Goal: Task Accomplishment & Management: Manage account settings

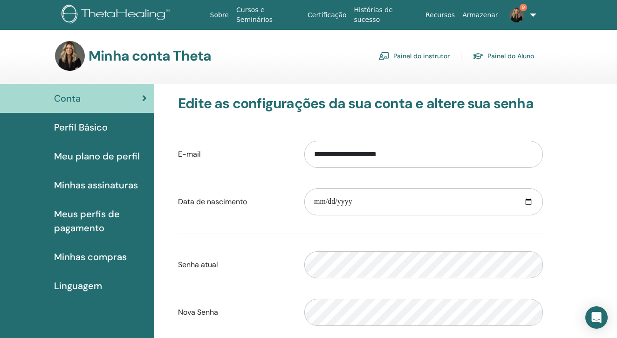
click at [427, 57] on link "Painel do instrutor" at bounding box center [413, 55] width 71 height 15
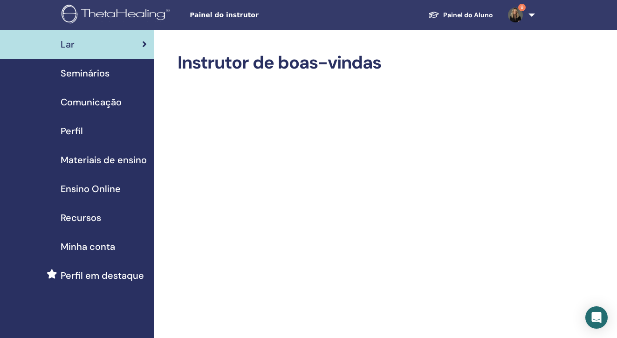
click at [95, 74] on span "Seminários" at bounding box center [85, 73] width 49 height 14
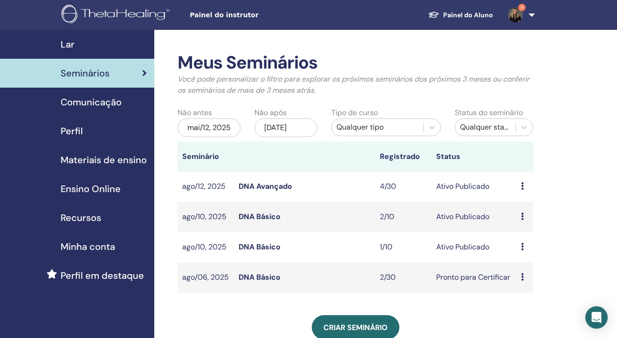
click at [271, 191] on link "DNA Avançado" at bounding box center [265, 186] width 54 height 10
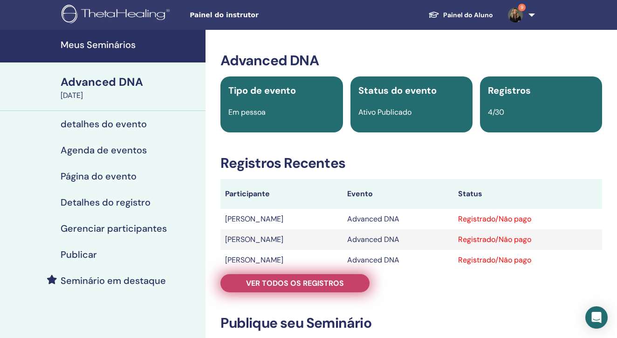
click at [348, 283] on link "Ver todos os registros" at bounding box center [294, 283] width 149 height 18
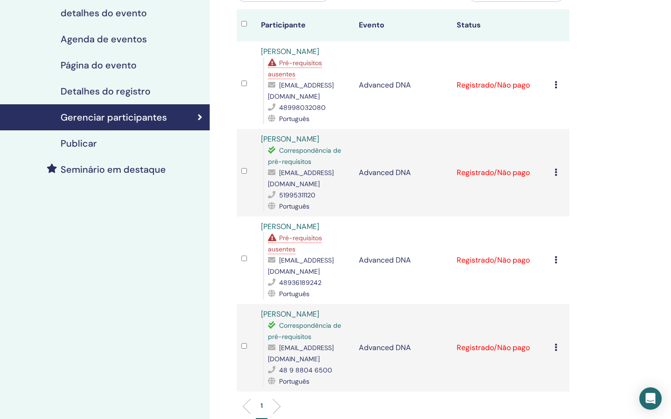
scroll to position [112, 0]
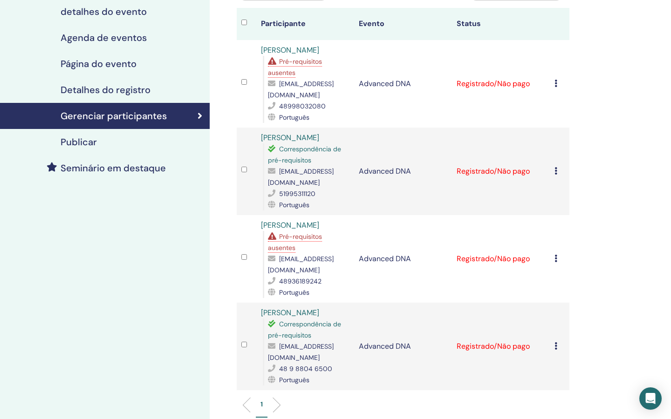
click at [309, 232] on span "Pré-requisitos ausentes" at bounding box center [295, 242] width 54 height 20
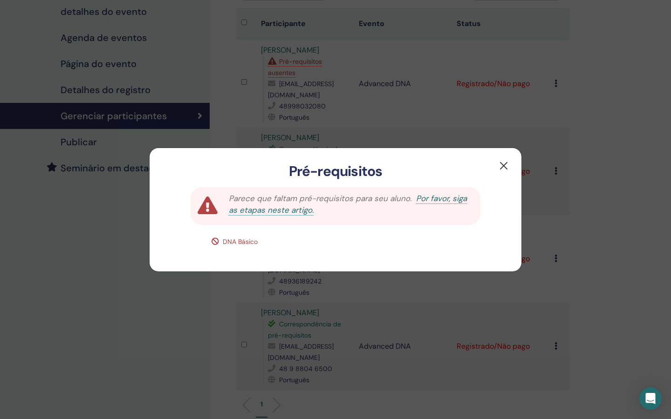
click at [504, 166] on button "button" at bounding box center [503, 165] width 15 height 15
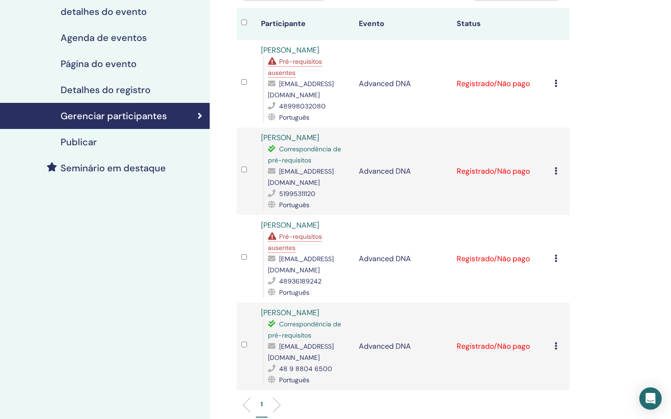
click at [303, 61] on span "Pré-requisitos ausentes" at bounding box center [295, 67] width 54 height 20
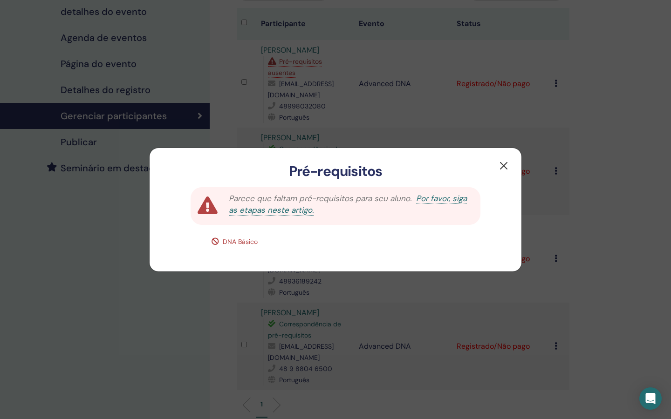
click at [502, 168] on button "button" at bounding box center [503, 165] width 15 height 15
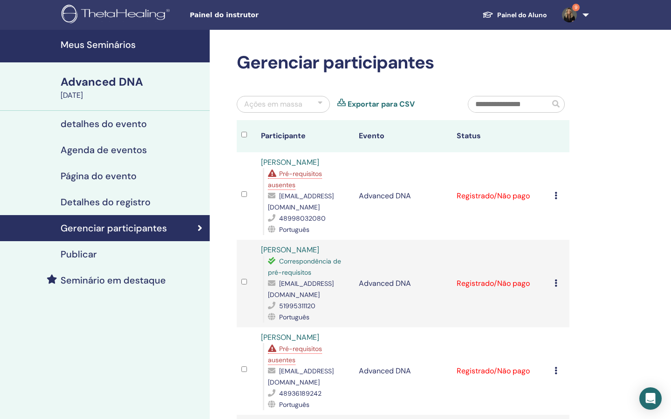
scroll to position [0, 0]
click at [99, 47] on h4 "Meus Seminários" at bounding box center [132, 44] width 143 height 11
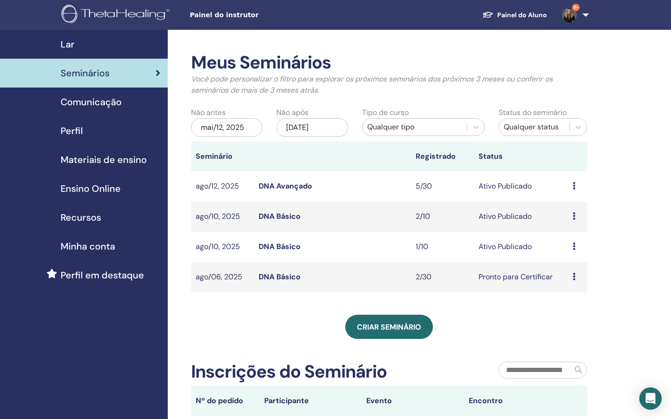
click at [287, 247] on link "DNA Básico" at bounding box center [280, 247] width 42 height 10
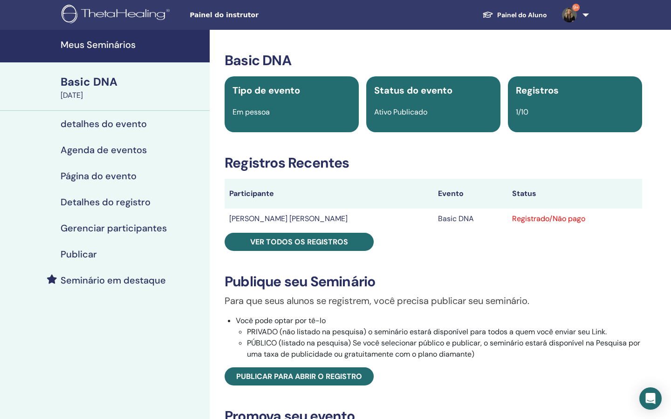
click at [297, 218] on td "[PERSON_NAME]" at bounding box center [329, 219] width 209 height 20
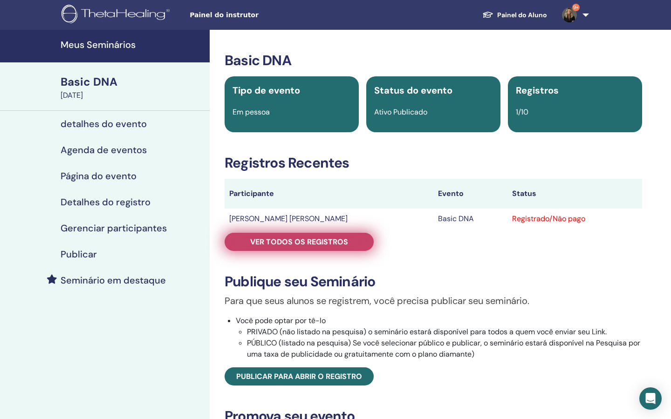
click at [305, 246] on span "Ver todos os registros" at bounding box center [299, 242] width 98 height 10
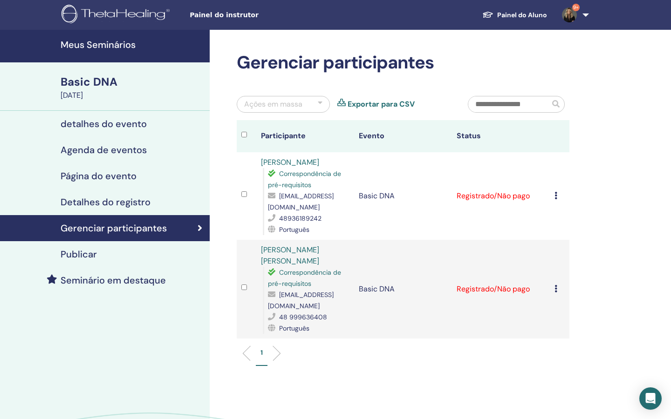
click at [555, 196] on icon at bounding box center [555, 195] width 3 height 7
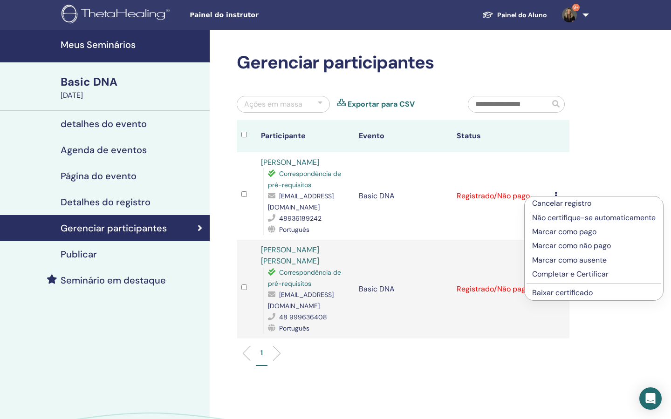
click at [542, 272] on p "Completar e Certificar" at bounding box center [593, 274] width 123 height 11
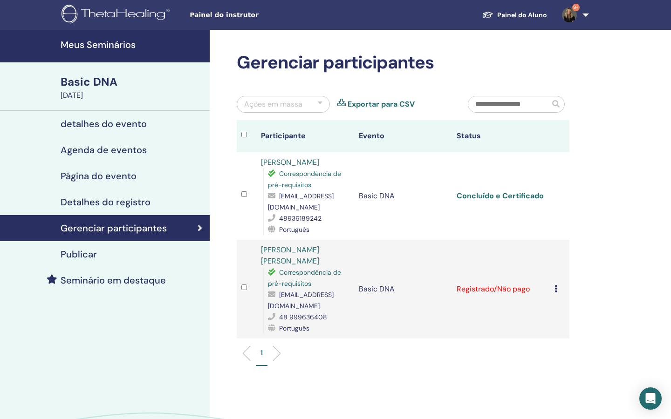
click at [554, 285] on icon at bounding box center [555, 288] width 3 height 7
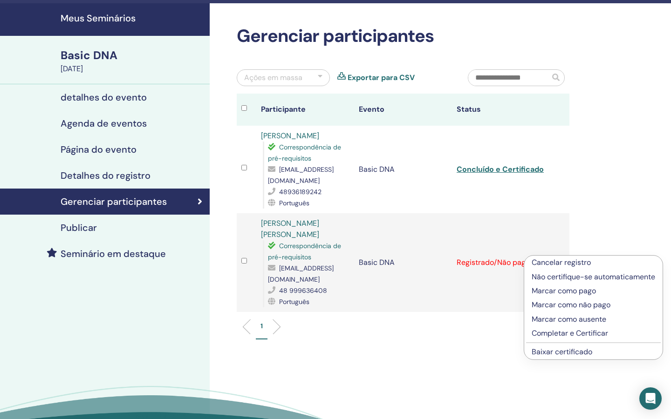
scroll to position [54, 0]
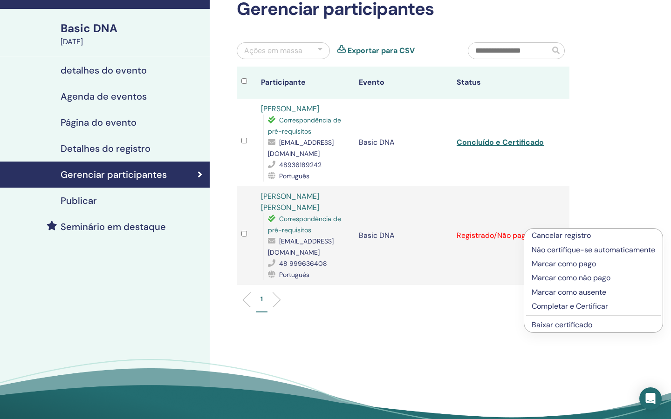
click at [552, 308] on p "Completar e Certificar" at bounding box center [592, 306] width 123 height 11
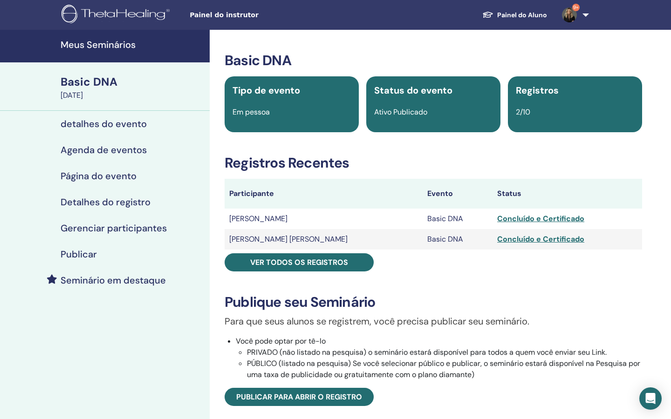
click at [108, 48] on h4 "Meus Seminários" at bounding box center [132, 44] width 143 height 11
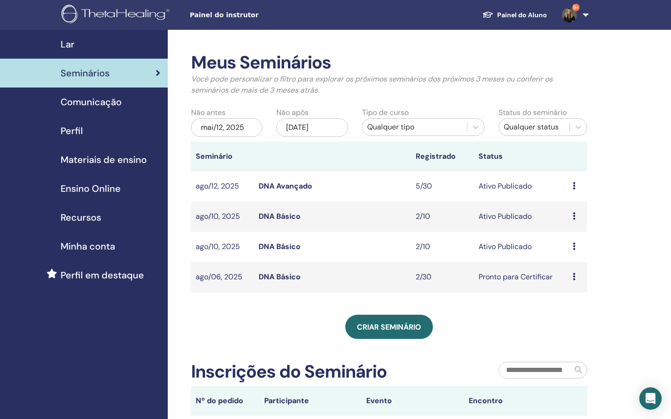
click at [286, 186] on link "DNA Avançado" at bounding box center [286, 186] width 54 height 10
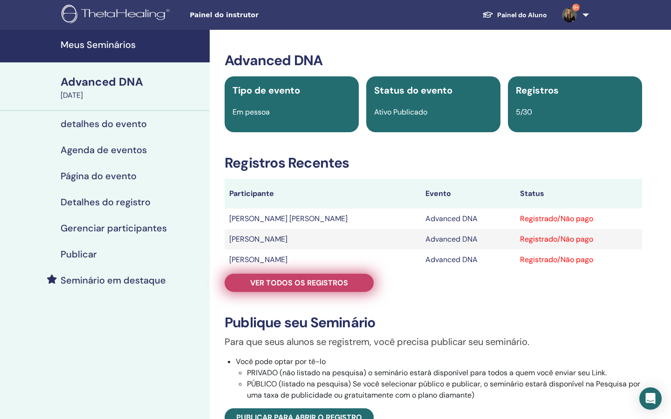
click at [324, 284] on span "Ver todos os registros" at bounding box center [299, 283] width 98 height 10
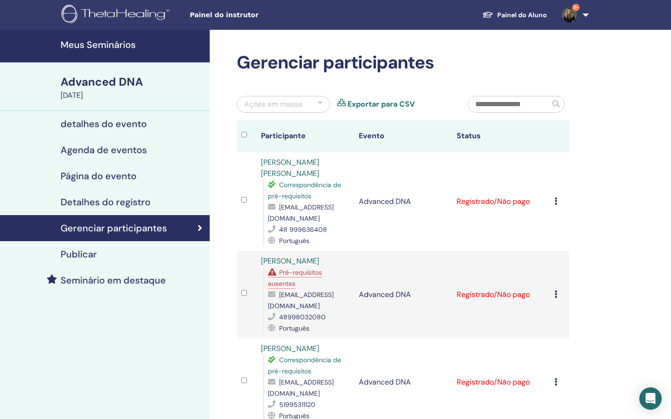
click at [116, 46] on h4 "Meus Seminários" at bounding box center [132, 44] width 143 height 11
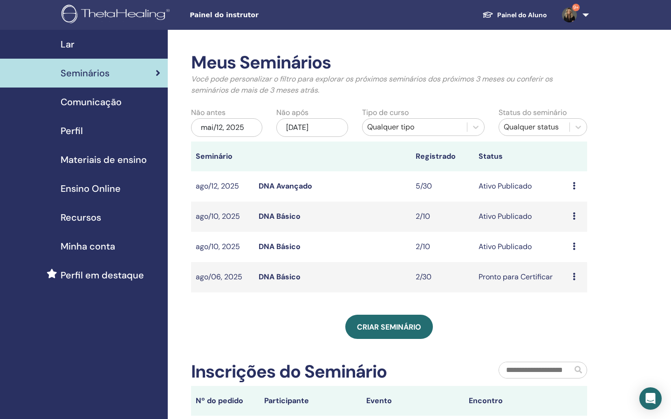
click at [285, 246] on link "DNA Básico" at bounding box center [280, 247] width 42 height 10
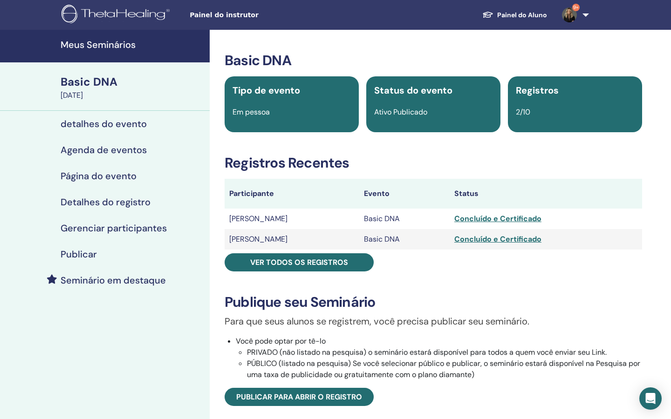
click at [344, 272] on div "Basic DNA Tipo de evento Em pessoa Status do evento Ativo Publicado Registros 2…" at bounding box center [433, 325] width 436 height 546
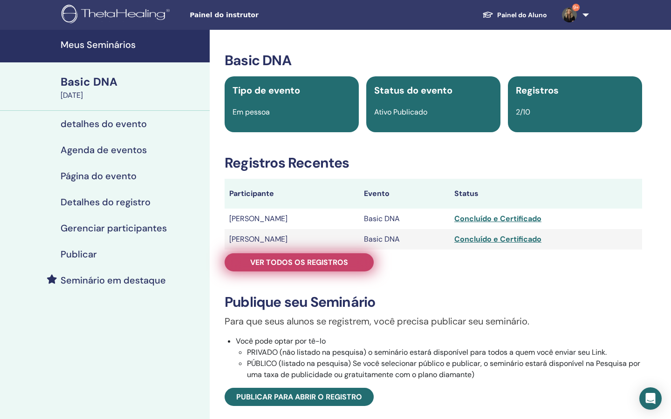
click at [342, 265] on span "Ver todos os registros" at bounding box center [299, 263] width 98 height 10
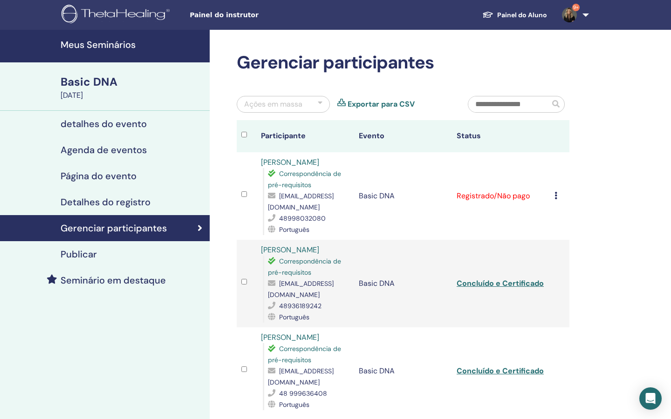
click at [557, 192] on icon at bounding box center [555, 195] width 3 height 7
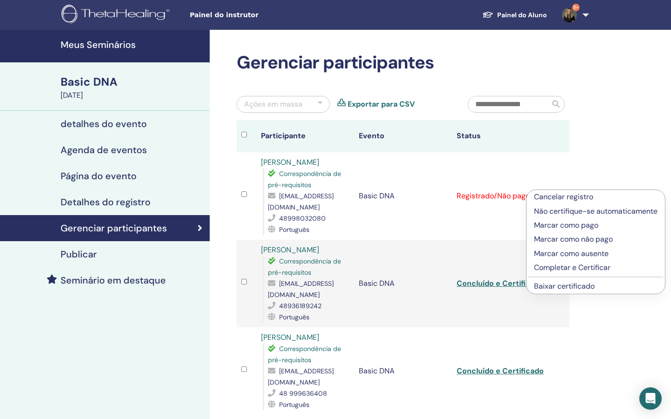
click at [559, 268] on p "Completar e Certificar" at bounding box center [595, 267] width 123 height 11
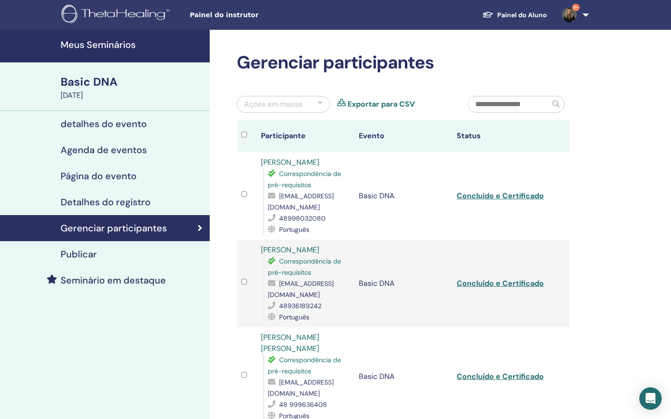
click at [130, 38] on link "Meus Seminários" at bounding box center [105, 46] width 210 height 33
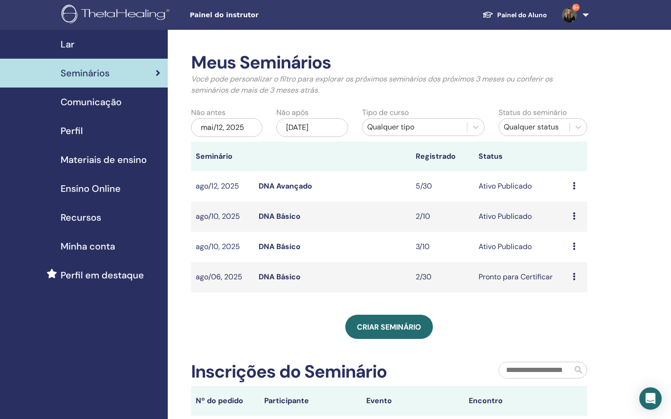
click at [295, 188] on link "DNA Avançado" at bounding box center [286, 186] width 54 height 10
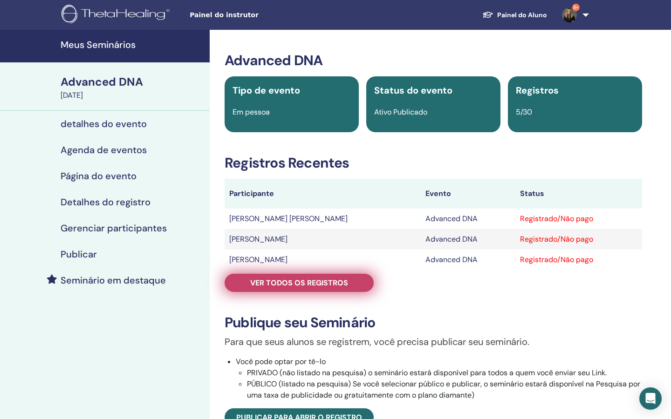
click at [336, 287] on span "Ver todos os registros" at bounding box center [299, 283] width 98 height 10
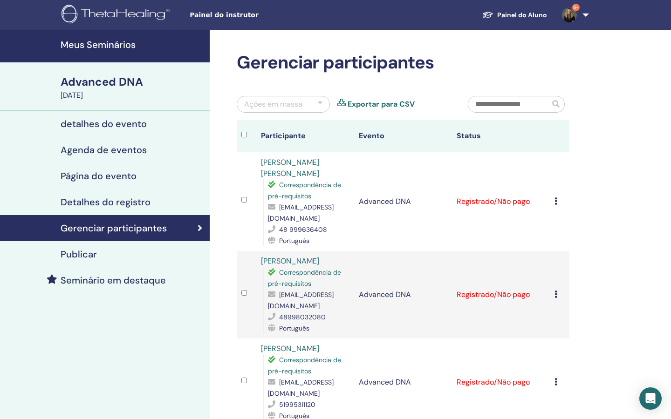
click at [129, 48] on h4 "Meus Seminários" at bounding box center [132, 44] width 143 height 11
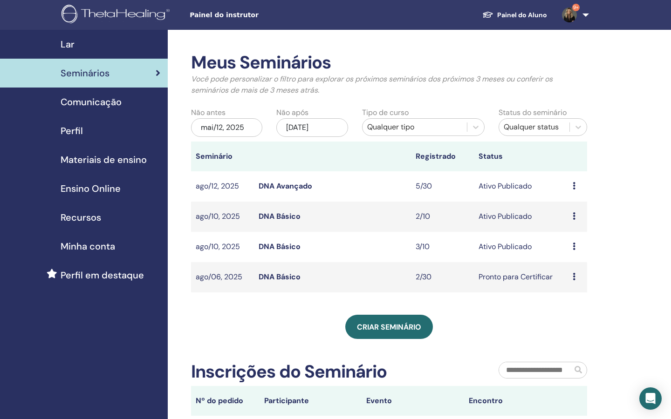
click at [287, 246] on link "DNA Básico" at bounding box center [280, 247] width 42 height 10
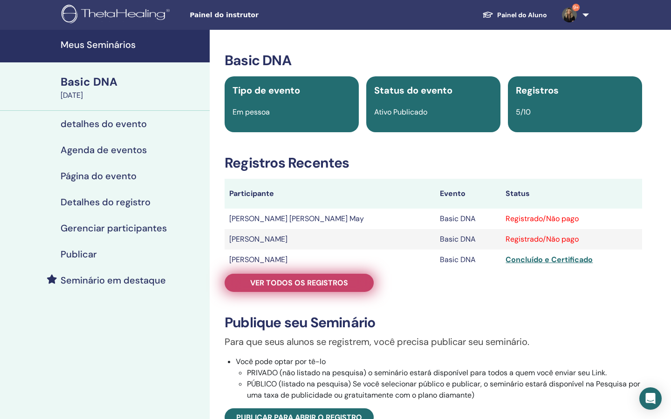
click at [297, 284] on span "Ver todos os registros" at bounding box center [299, 283] width 98 height 10
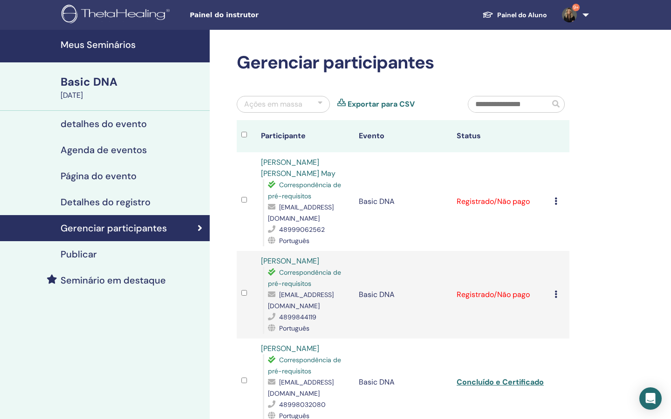
click at [554, 204] on icon at bounding box center [555, 201] width 3 height 7
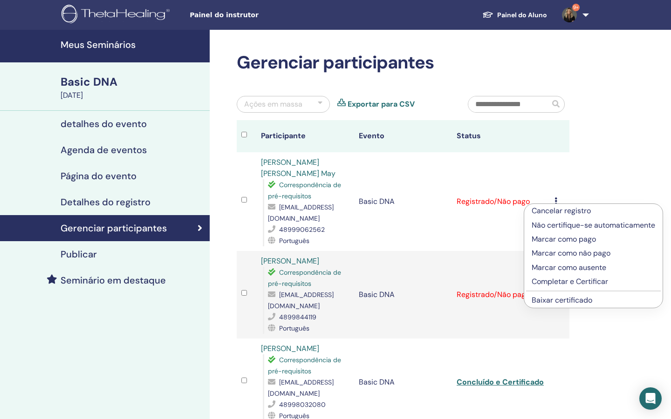
click at [551, 284] on p "Completar e Certificar" at bounding box center [592, 281] width 123 height 11
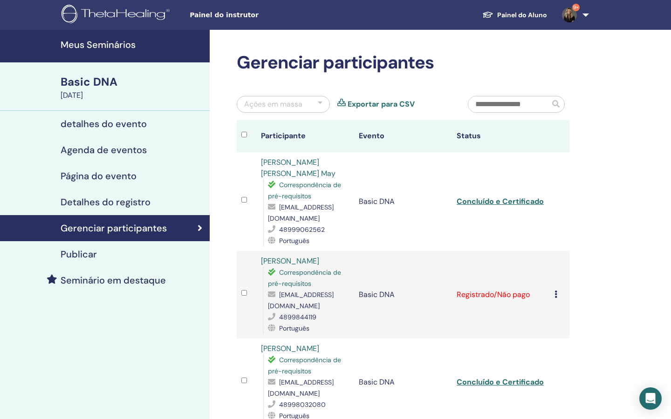
click at [556, 297] on icon at bounding box center [555, 294] width 3 height 7
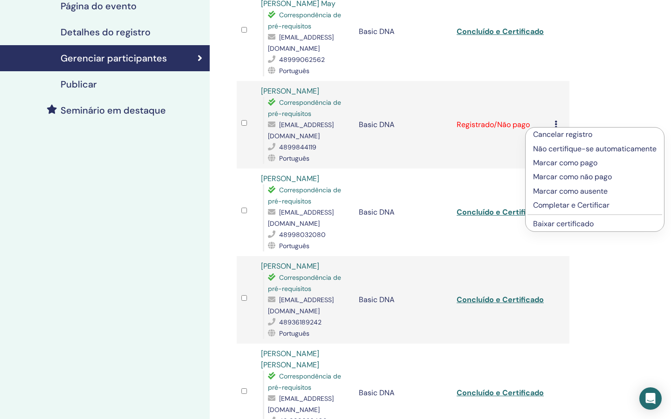
scroll to position [139, 0]
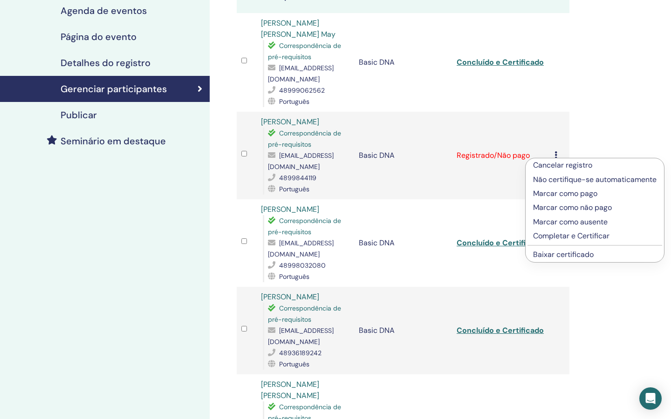
click at [568, 237] on p "Completar e Certificar" at bounding box center [594, 236] width 123 height 11
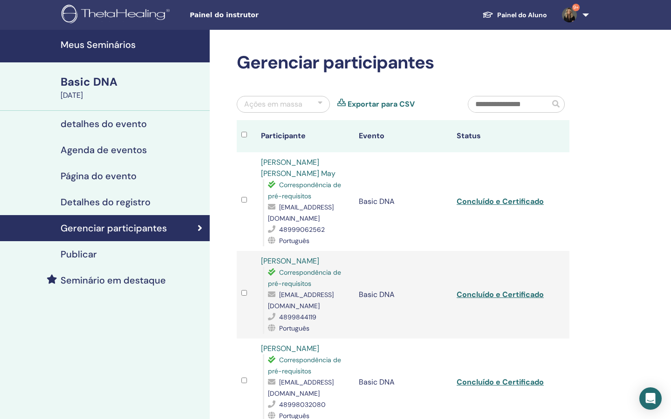
click at [118, 45] on h4 "Meus Seminários" at bounding box center [132, 44] width 143 height 11
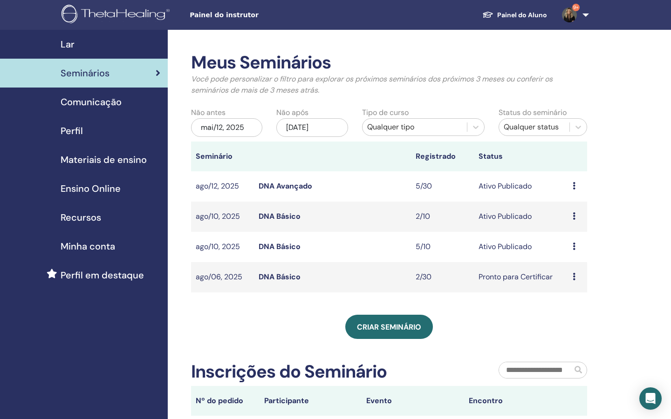
click at [282, 186] on link "DNA Avançado" at bounding box center [286, 186] width 54 height 10
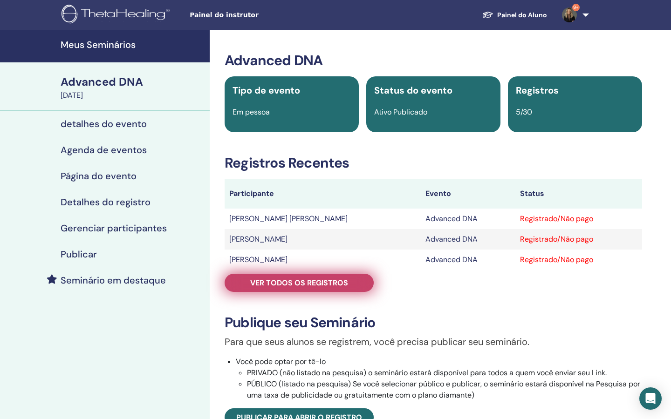
click at [338, 282] on span "Ver todos os registros" at bounding box center [299, 283] width 98 height 10
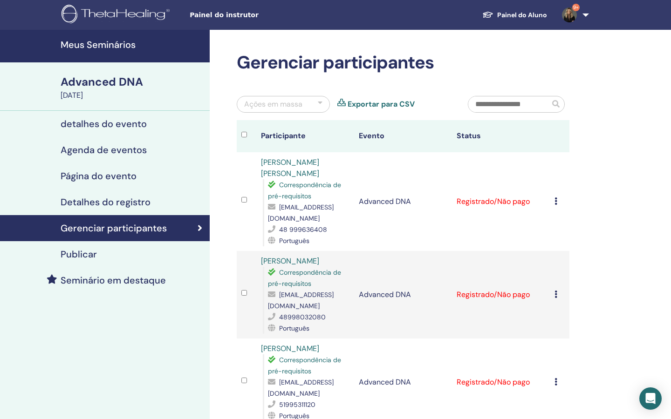
click at [114, 44] on h4 "Meus Seminários" at bounding box center [132, 44] width 143 height 11
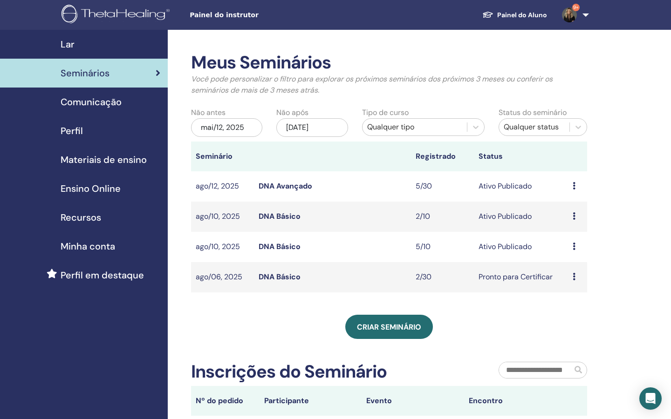
click at [275, 245] on link "DNA Básico" at bounding box center [280, 247] width 42 height 10
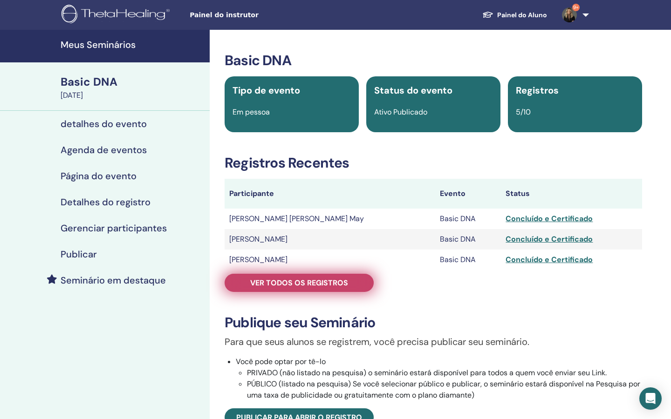
click at [295, 278] on link "Ver todos os registros" at bounding box center [299, 283] width 149 height 18
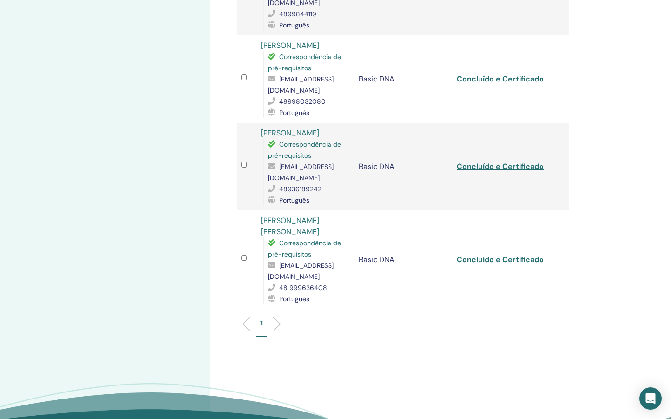
scroll to position [304, 0]
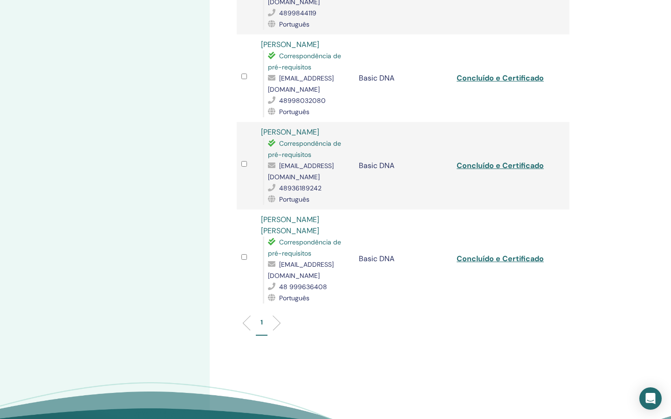
click at [279, 315] on li at bounding box center [273, 323] width 16 height 16
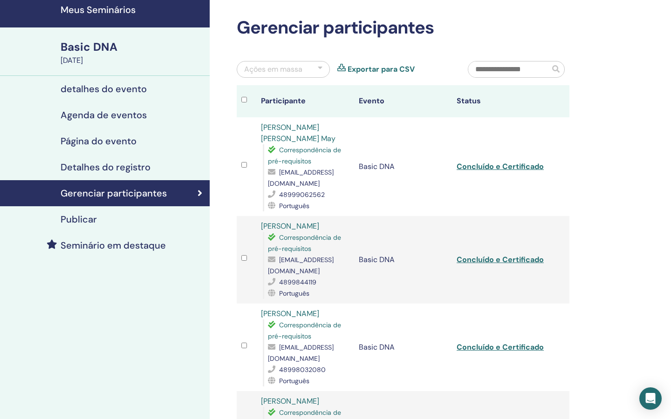
scroll to position [23, 0]
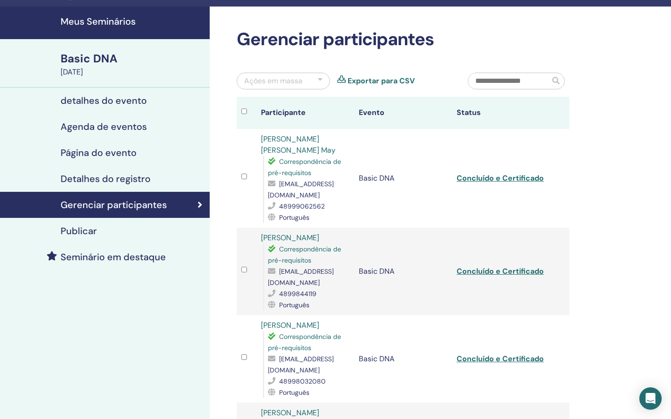
click at [107, 20] on h4 "Meus Seminários" at bounding box center [132, 21] width 143 height 11
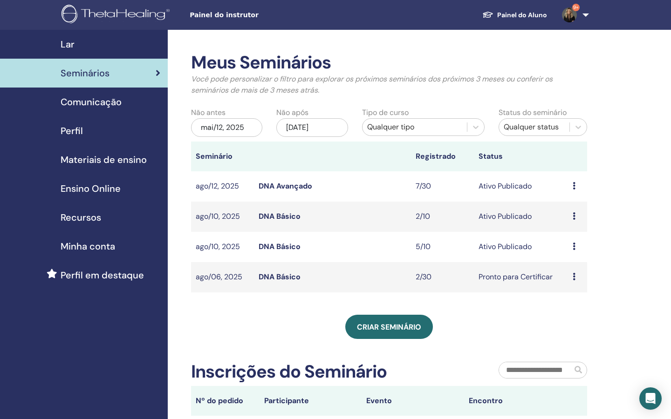
click at [307, 187] on link "DNA Avançado" at bounding box center [286, 186] width 54 height 10
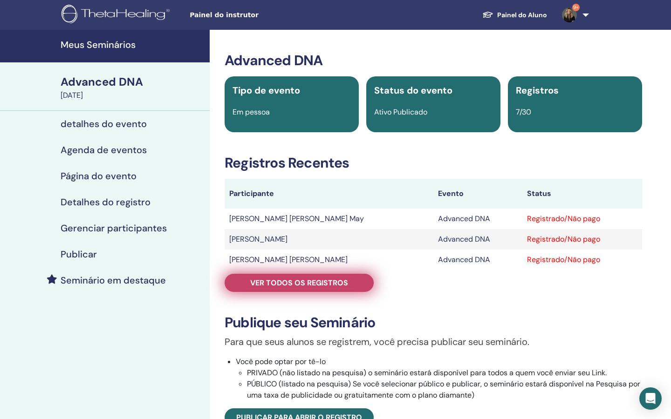
click at [315, 283] on span "Ver todos os registros" at bounding box center [299, 283] width 98 height 10
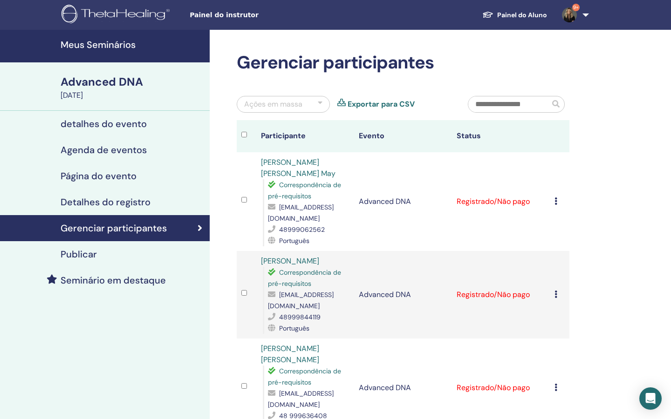
click at [120, 49] on h4 "Meus Seminários" at bounding box center [132, 44] width 143 height 11
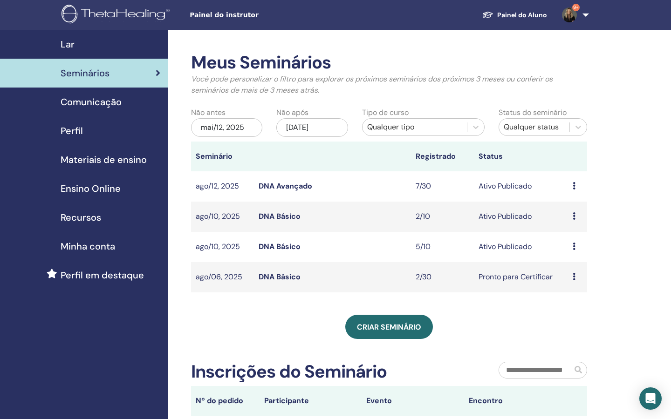
click at [300, 185] on link "DNA Avançado" at bounding box center [286, 186] width 54 height 10
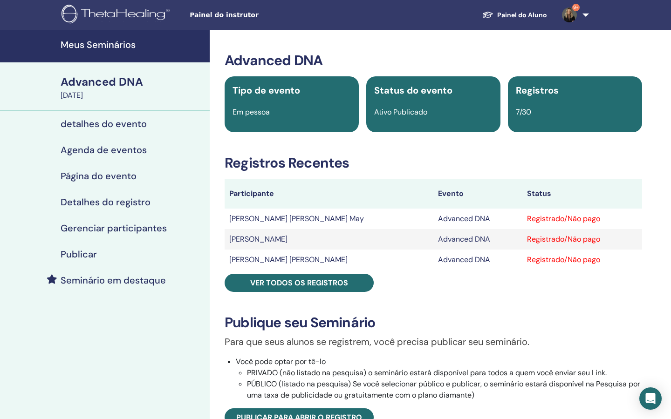
click at [99, 47] on h4 "Meus Seminários" at bounding box center [132, 44] width 143 height 11
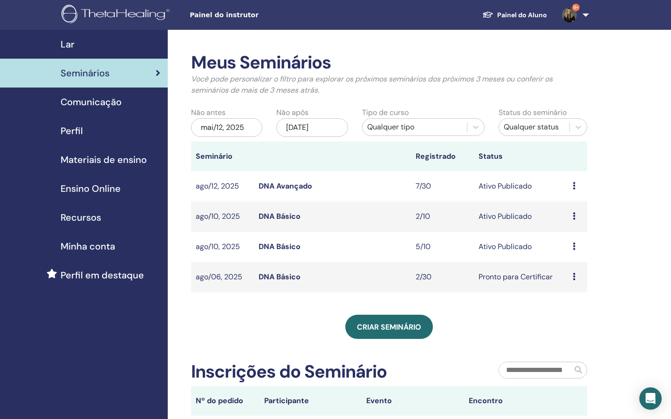
click at [288, 247] on link "DNA Básico" at bounding box center [280, 247] width 42 height 10
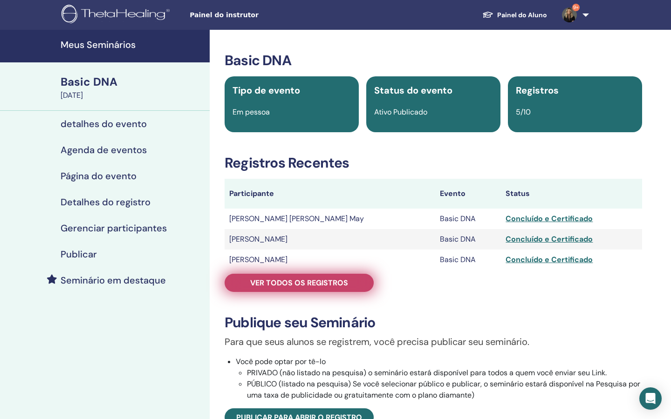
click at [297, 282] on span "Ver todos os registros" at bounding box center [299, 283] width 98 height 10
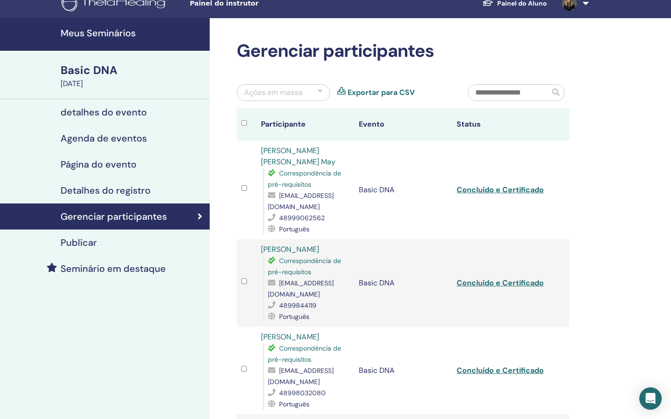
scroll to position [5, 0]
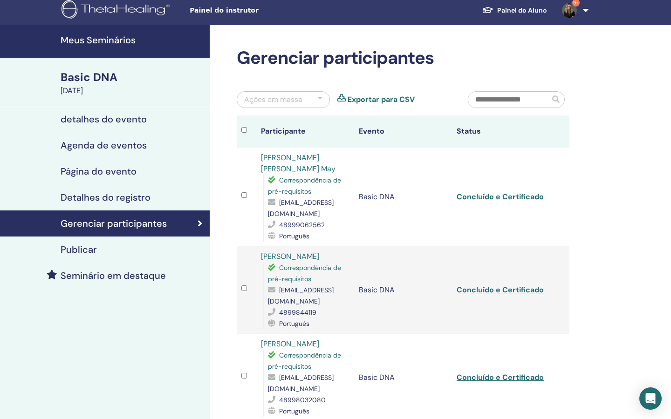
click at [122, 43] on h4 "Meus Seminários" at bounding box center [132, 39] width 143 height 11
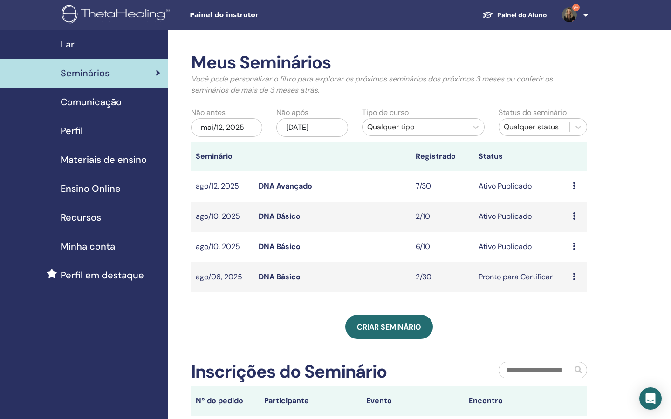
click at [302, 186] on link "DNA Avançado" at bounding box center [286, 186] width 54 height 10
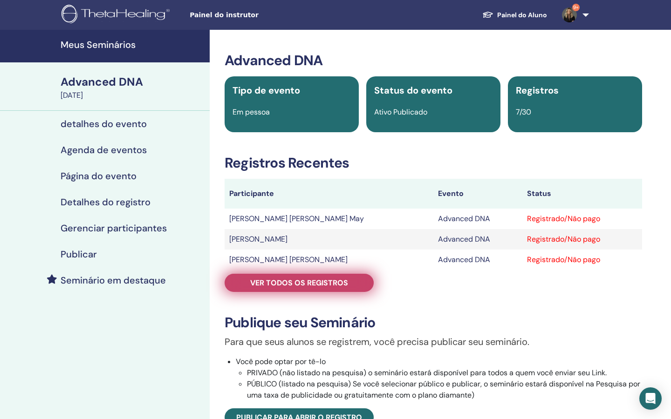
click at [303, 287] on span "Ver todos os registros" at bounding box center [299, 283] width 98 height 10
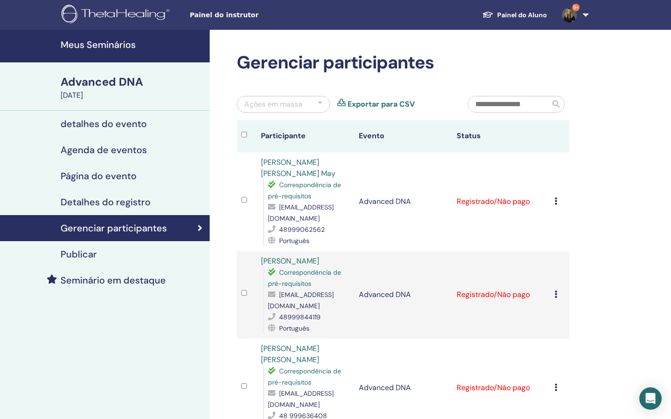
click at [108, 46] on h4 "Meus Seminários" at bounding box center [132, 44] width 143 height 11
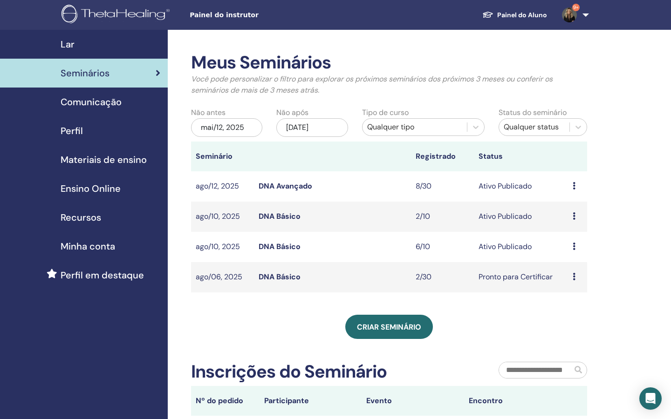
click at [289, 246] on link "DNA Básico" at bounding box center [280, 247] width 42 height 10
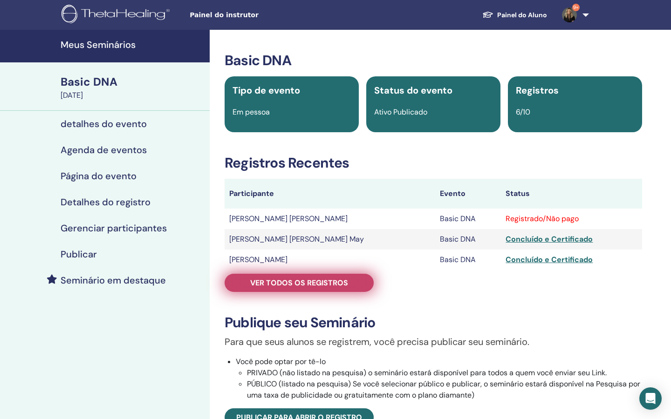
click at [313, 283] on span "Ver todos os registros" at bounding box center [299, 283] width 98 height 10
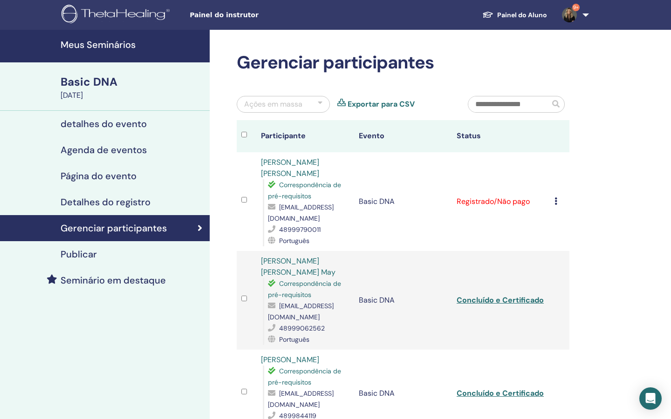
click at [555, 198] on icon at bounding box center [555, 201] width 3 height 7
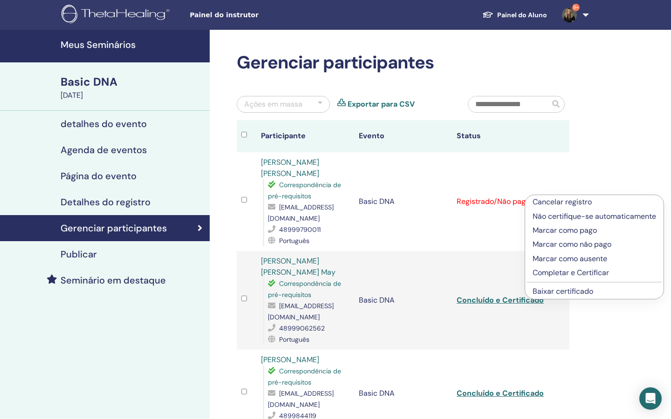
click at [565, 272] on p "Completar e Certificar" at bounding box center [593, 272] width 123 height 11
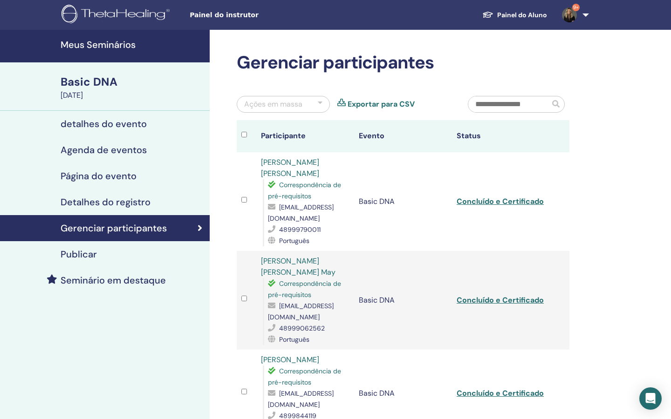
click at [505, 198] on link "Concluído e Certificado" at bounding box center [499, 202] width 87 height 10
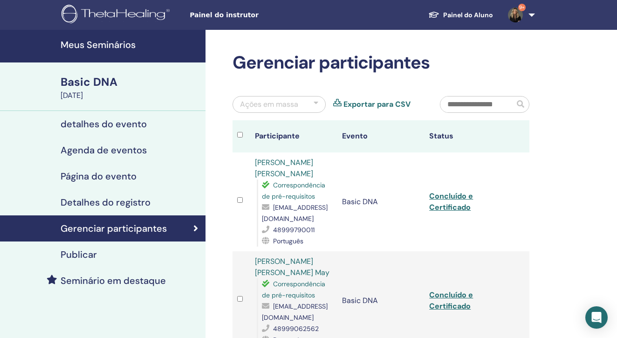
click at [87, 43] on h4 "Meus Seminários" at bounding box center [130, 44] width 139 height 11
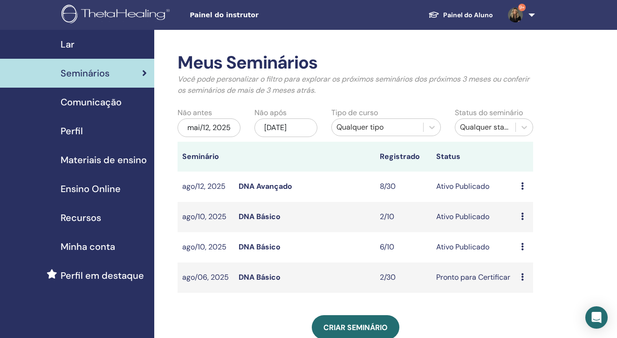
click at [257, 191] on link "DNA Avançado" at bounding box center [265, 186] width 54 height 10
